Goal: Task Accomplishment & Management: Manage account settings

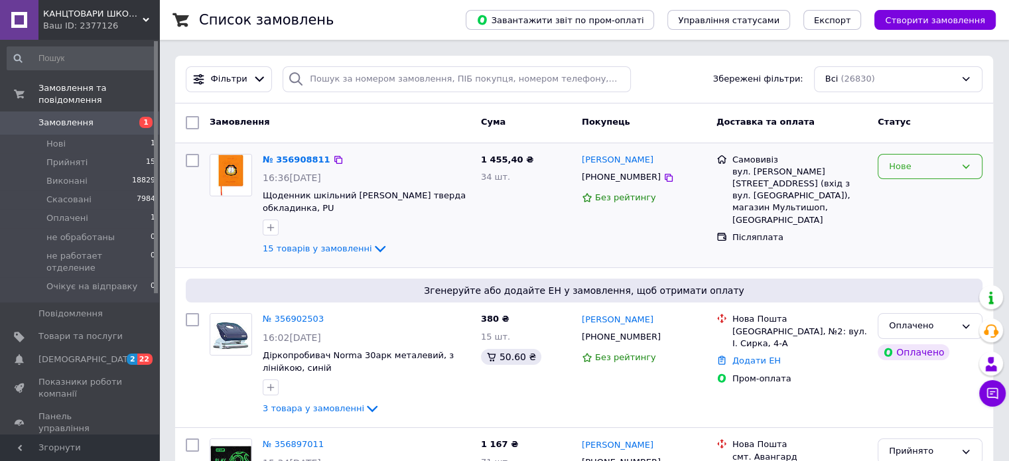
click at [942, 162] on div "Нове" at bounding box center [922, 167] width 66 height 14
click at [941, 186] on li "Прийнято" at bounding box center [929, 194] width 103 height 25
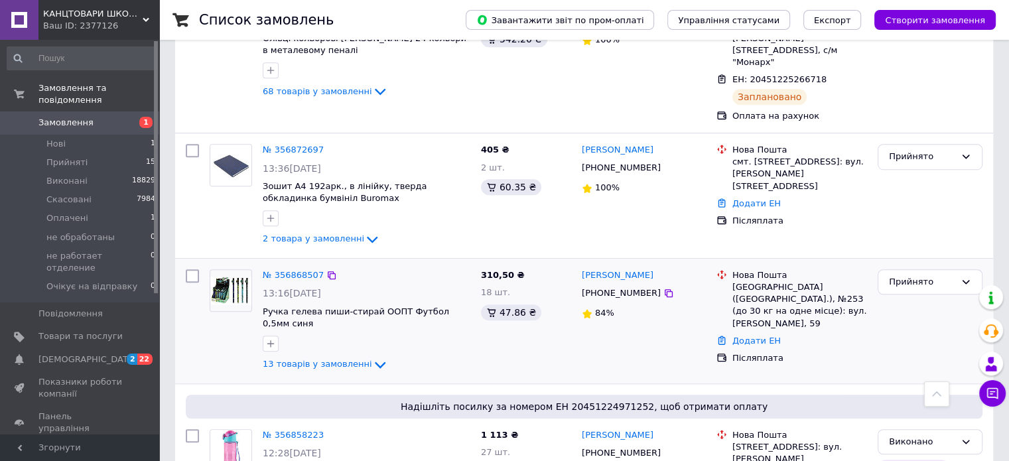
scroll to position [796, 0]
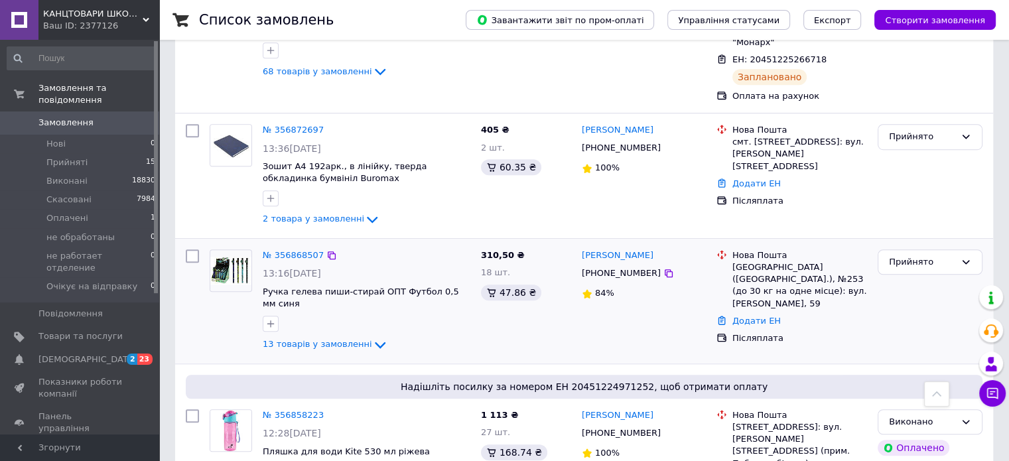
scroll to position [862, 0]
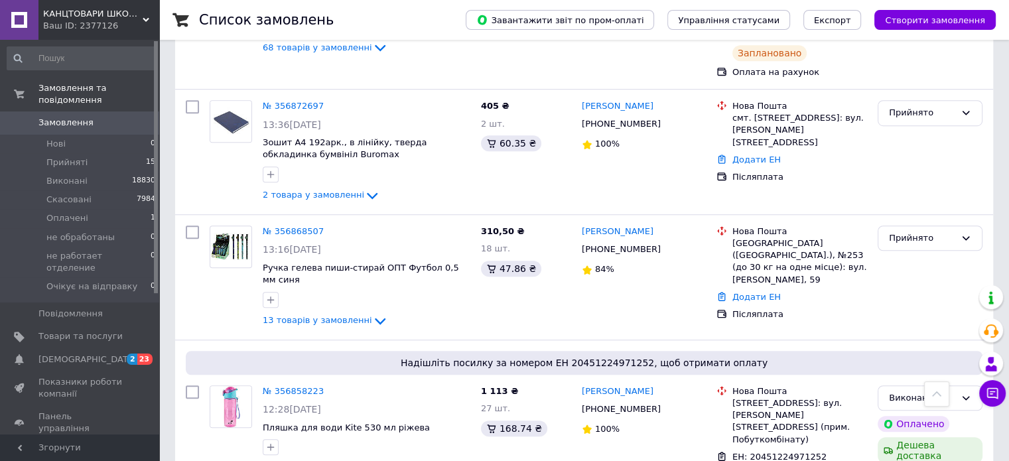
click at [299, 226] on link "№ 356868507" at bounding box center [293, 231] width 61 height 10
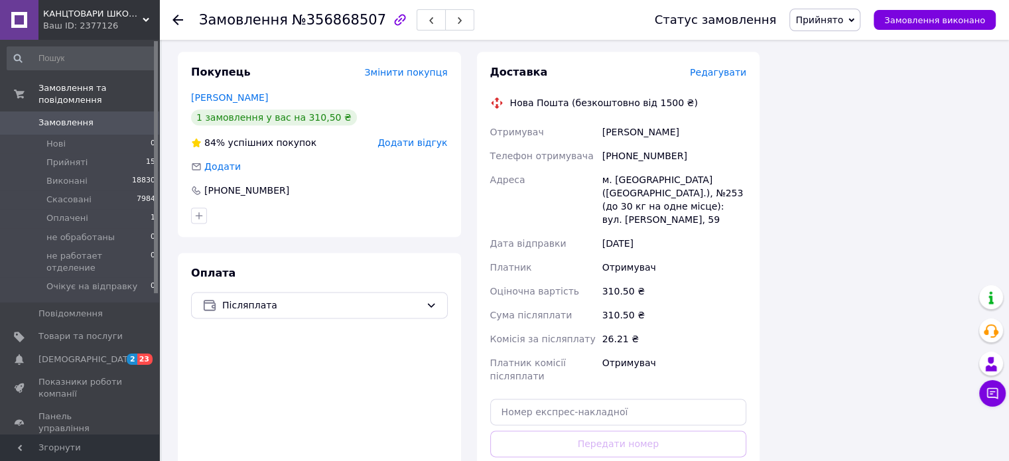
scroll to position [1813, 0]
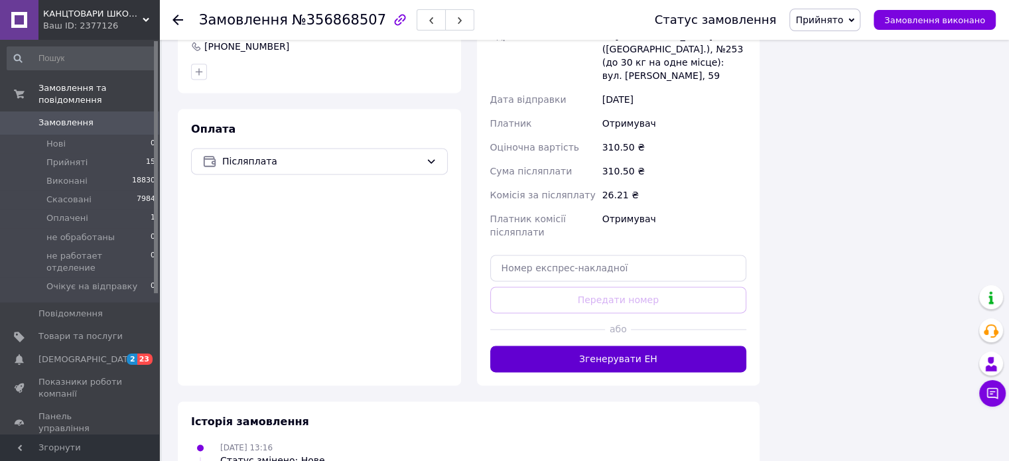
click at [603, 345] on button "Згенерувати ЕН" at bounding box center [618, 358] width 257 height 27
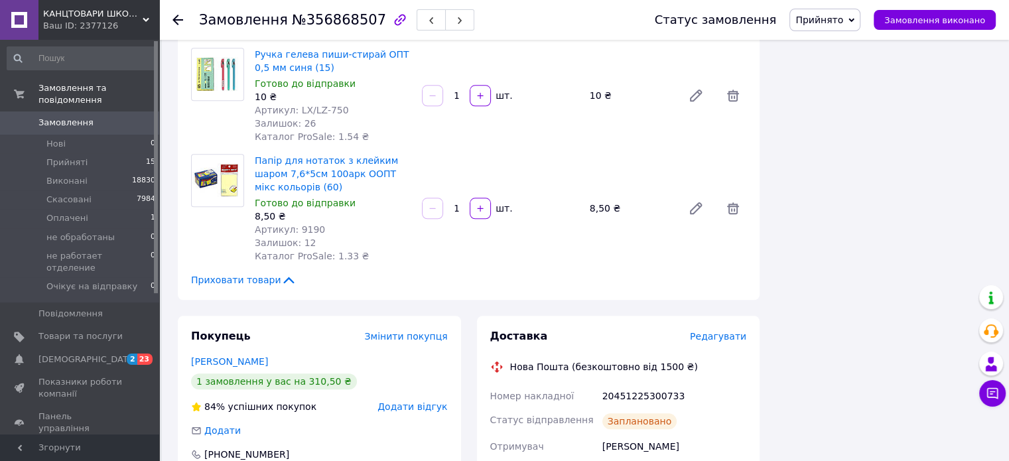
scroll to position [1326, 0]
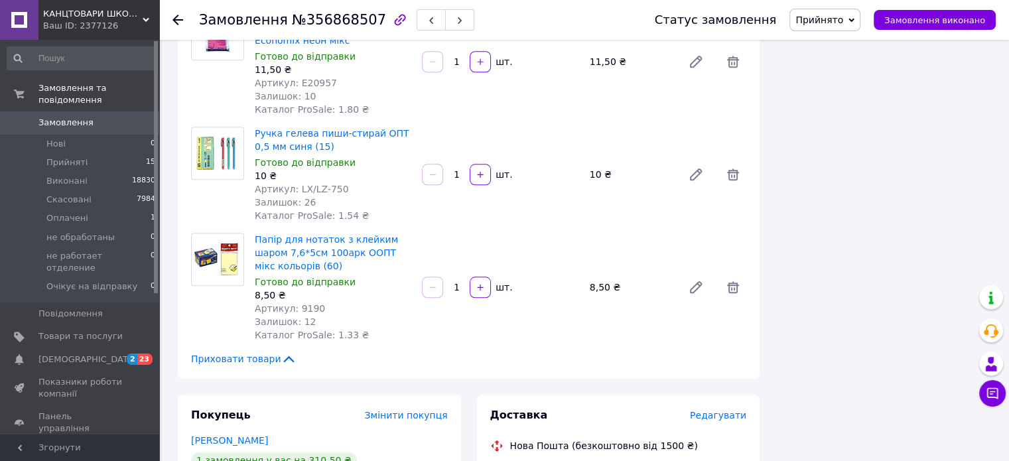
click at [839, 16] on span "Прийнято" at bounding box center [819, 20] width 48 height 11
click at [836, 48] on li "Виконано" at bounding box center [850, 46] width 121 height 20
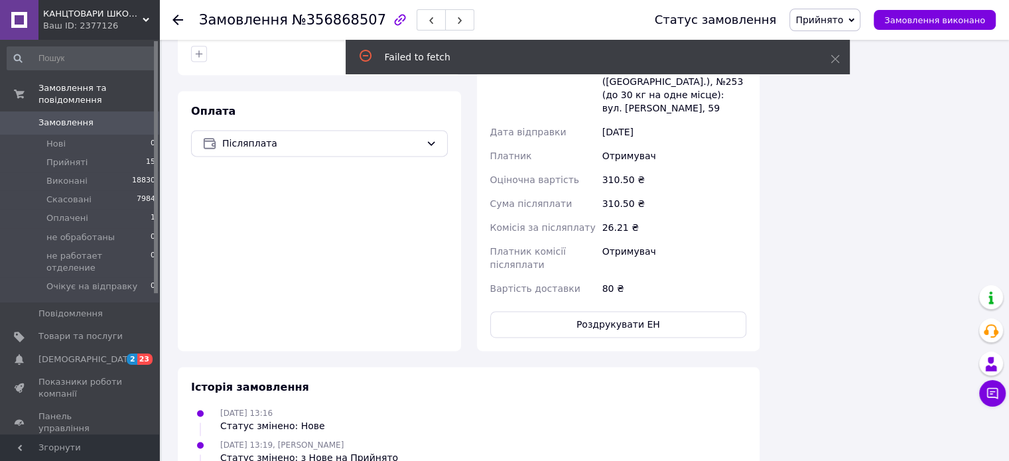
scroll to position [1861, 0]
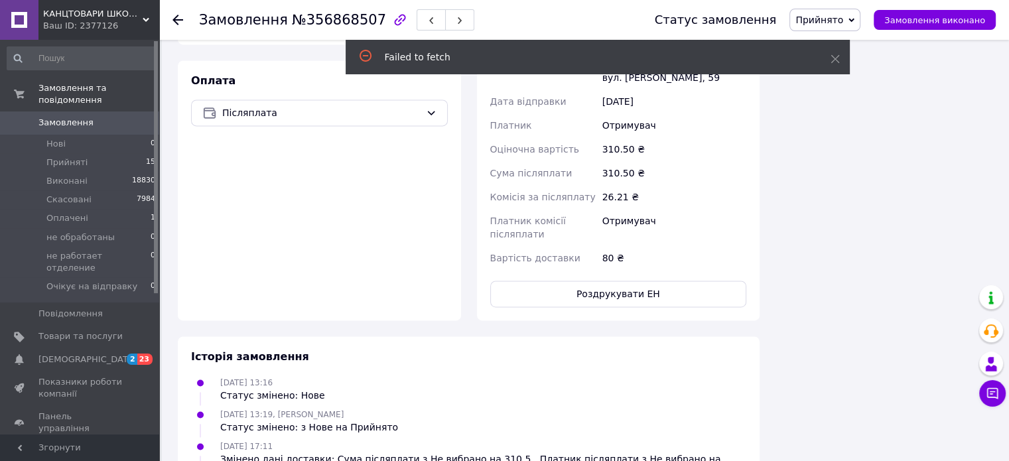
click at [82, 117] on span "Замовлення" at bounding box center [65, 123] width 55 height 12
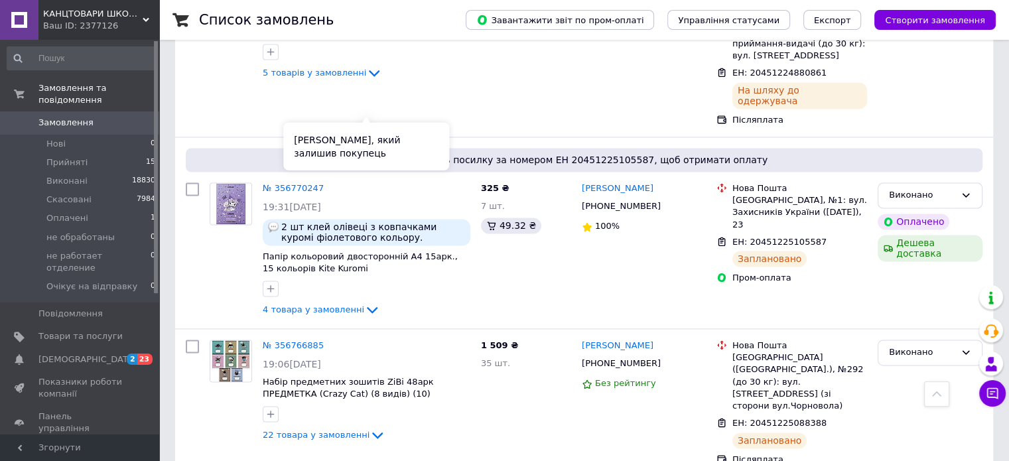
scroll to position [1790, 0]
